Goal: Download file/media

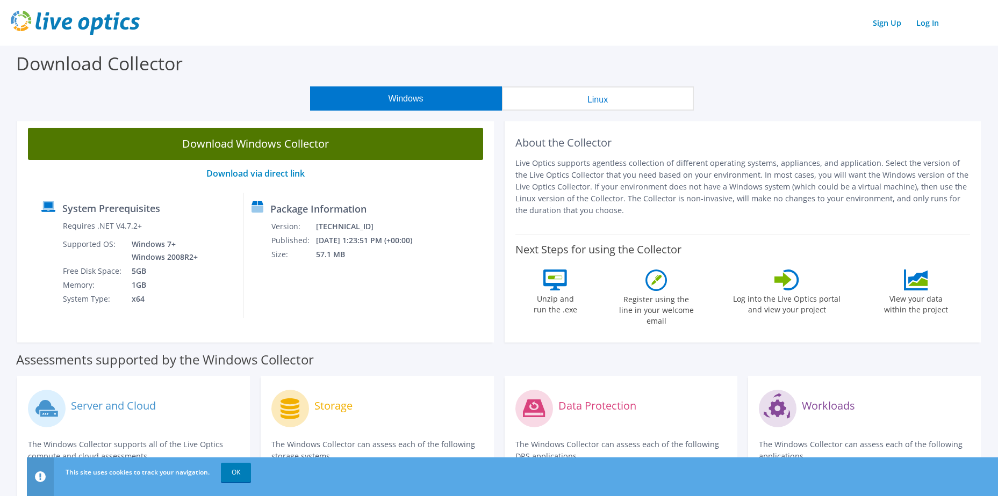
click at [268, 142] on link "Download Windows Collector" at bounding box center [255, 144] width 455 height 32
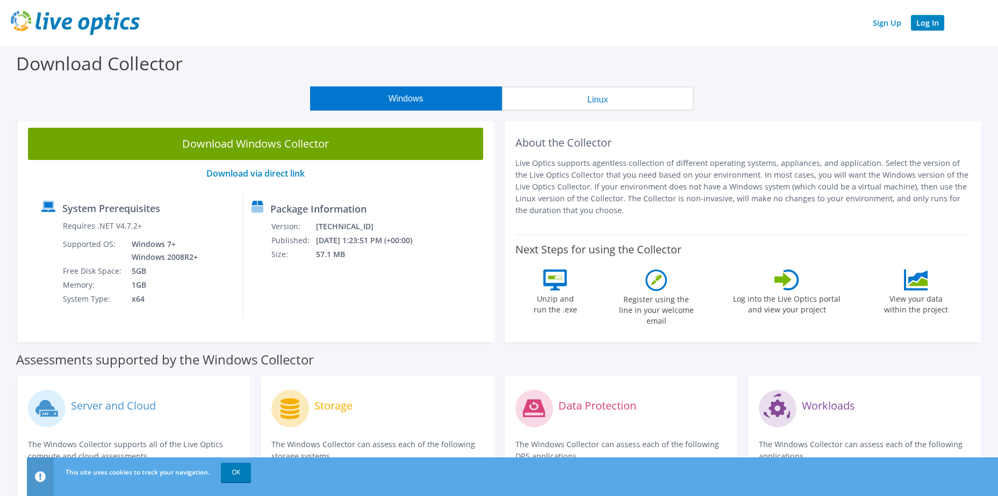
click at [931, 24] on link "Log In" at bounding box center [927, 23] width 33 height 16
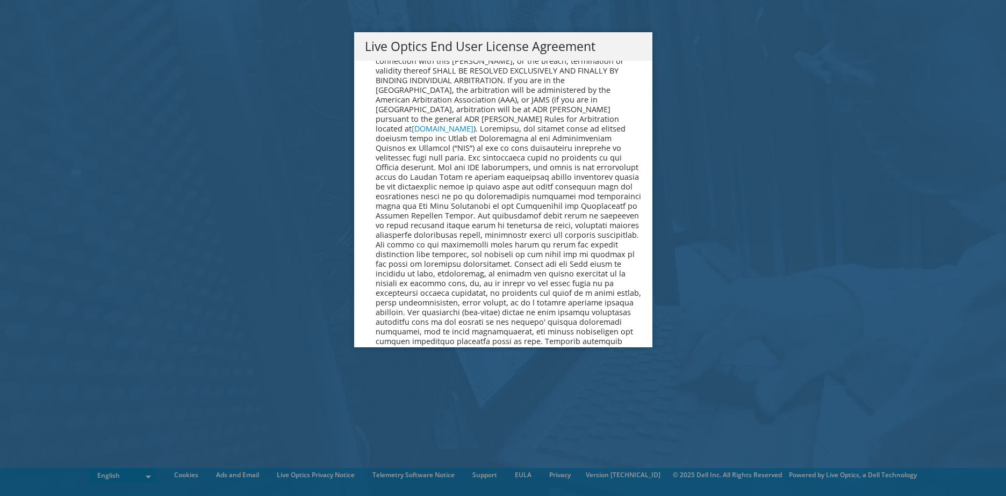
scroll to position [4063, 0]
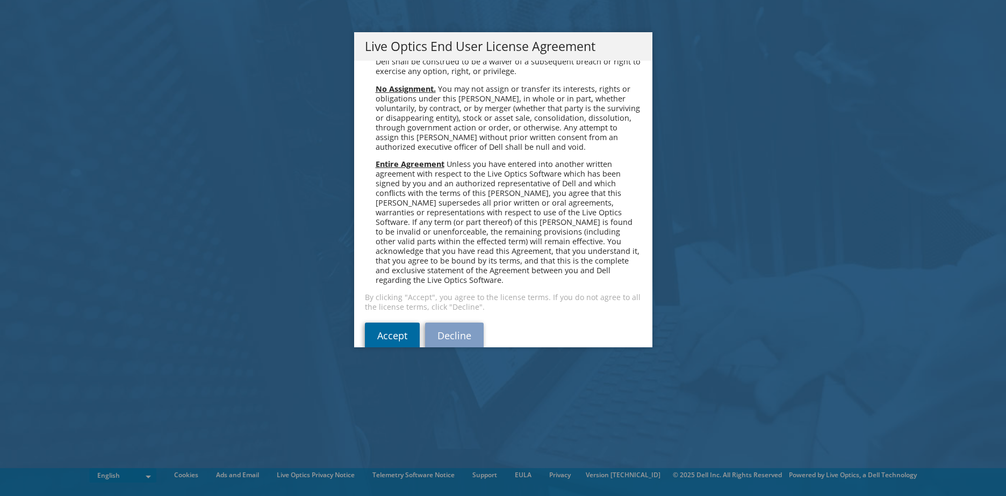
click at [384, 323] on link "Accept" at bounding box center [392, 336] width 55 height 26
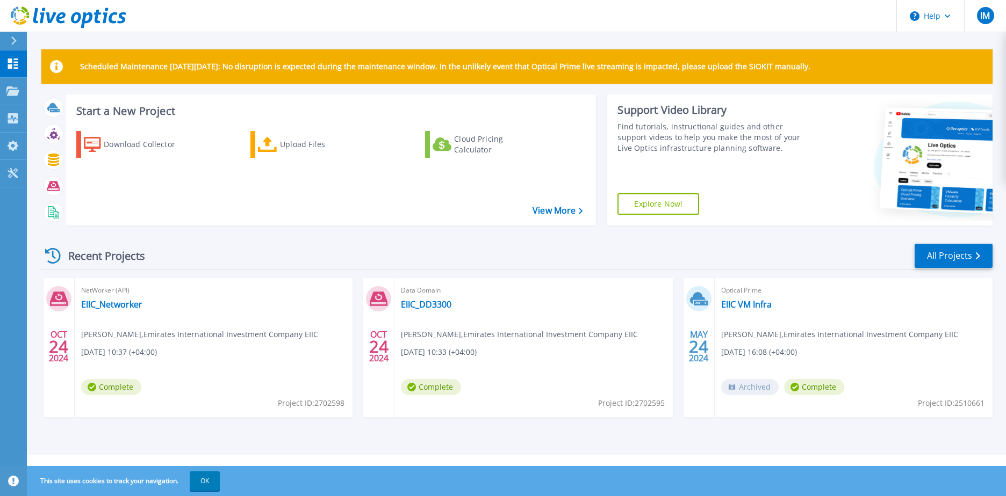
click at [391, 481] on div "This site uses cookies to track your navigation. OK" at bounding box center [503, 481] width 1006 height 30
click at [136, 145] on div "Download Collector" at bounding box center [147, 144] width 86 height 21
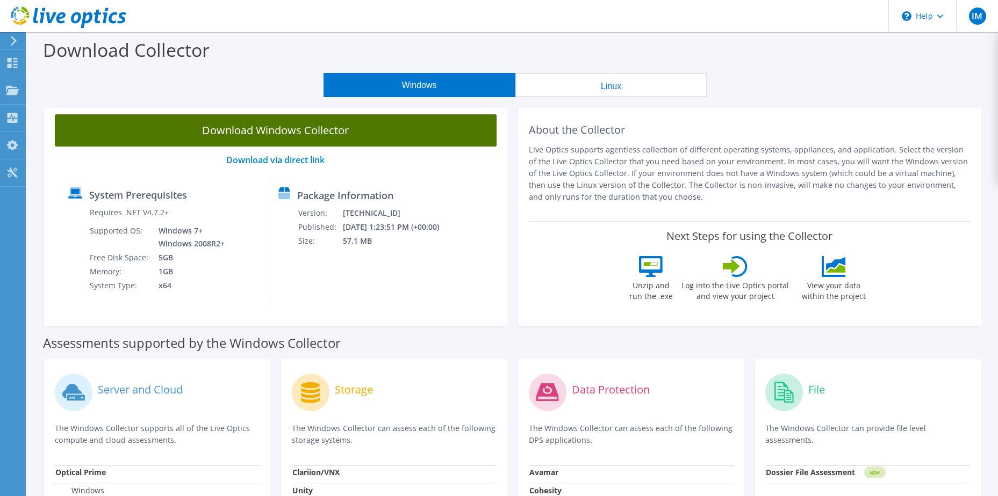
click at [288, 128] on link "Download Windows Collector" at bounding box center [276, 130] width 442 height 32
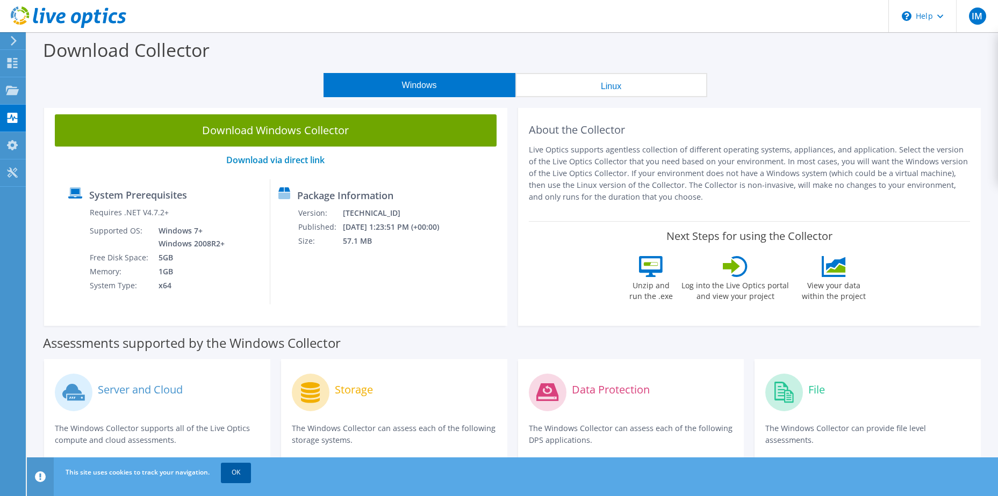
click at [239, 471] on link "OK" at bounding box center [236, 472] width 30 height 19
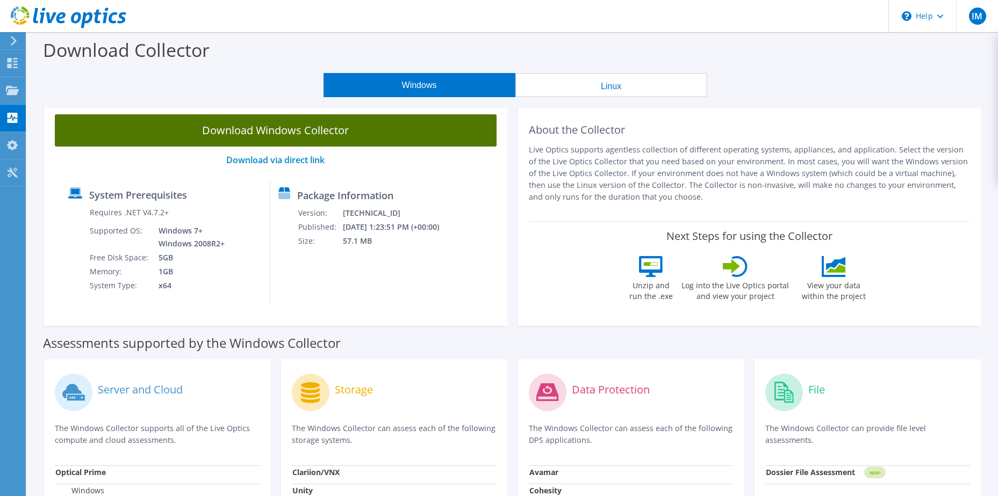
click at [282, 127] on link "Download Windows Collector" at bounding box center [276, 130] width 442 height 32
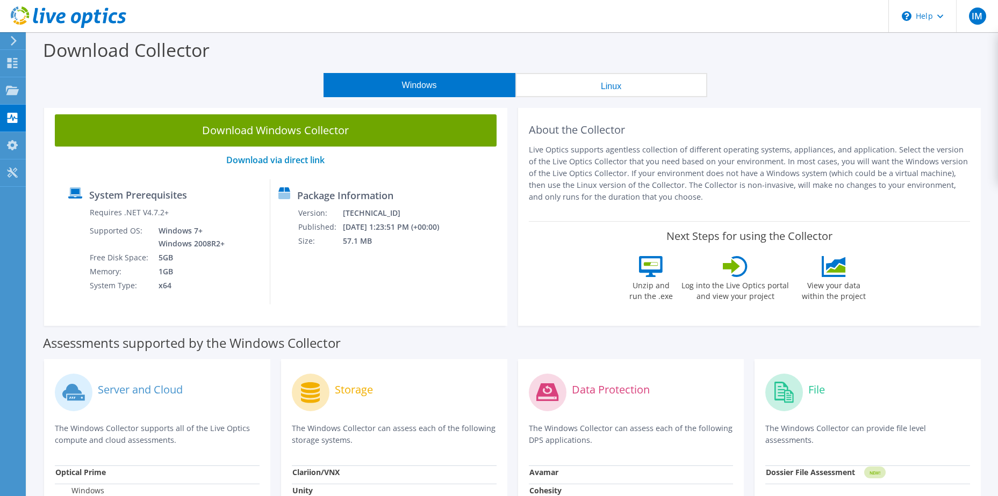
drag, startPoint x: 755, startPoint y: 58, endPoint x: 333, endPoint y: 39, distance: 423.3
click at [333, 39] on div "Download Collector" at bounding box center [512, 52] width 960 height 41
click at [297, 158] on link "Download via direct link" at bounding box center [275, 160] width 98 height 12
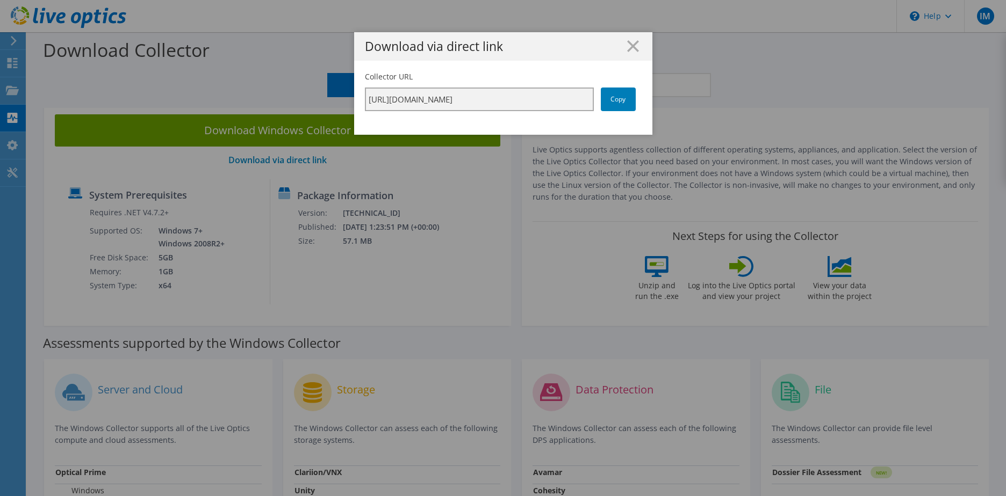
click at [549, 99] on input "[URL][DOMAIN_NAME]" at bounding box center [479, 100] width 229 height 24
click at [608, 98] on link "Copy" at bounding box center [618, 100] width 35 height 24
click at [627, 47] on icon at bounding box center [633, 46] width 12 height 12
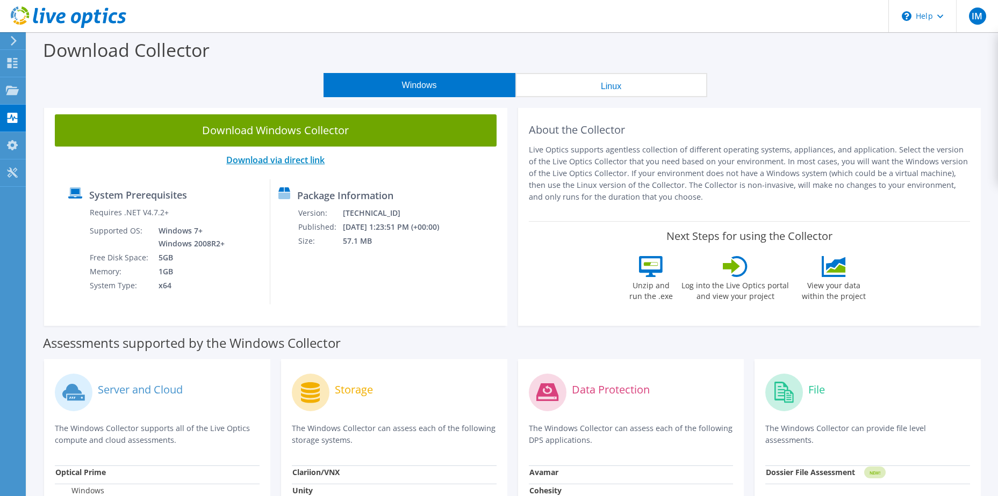
click at [306, 161] on link "Download via direct link" at bounding box center [275, 160] width 98 height 12
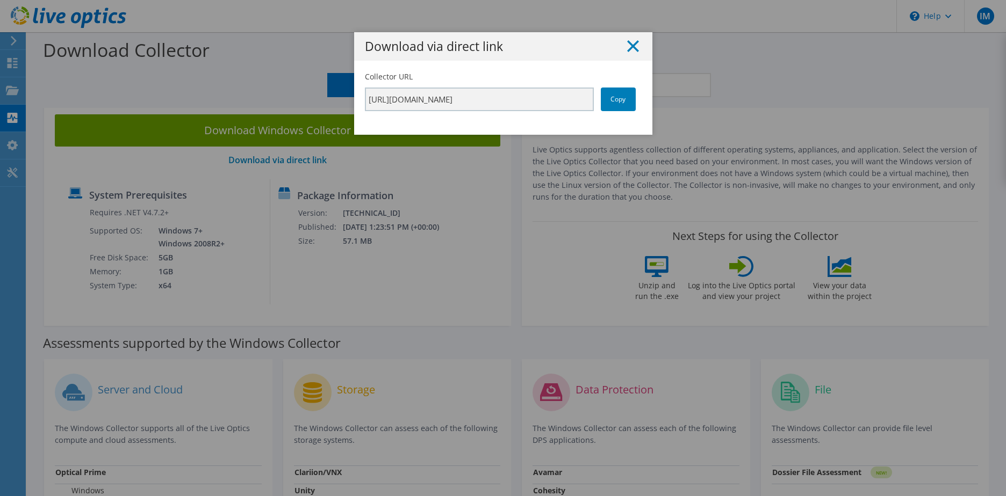
click at [632, 46] on icon at bounding box center [633, 46] width 12 height 12
